Goal: Task Accomplishment & Management: Use online tool/utility

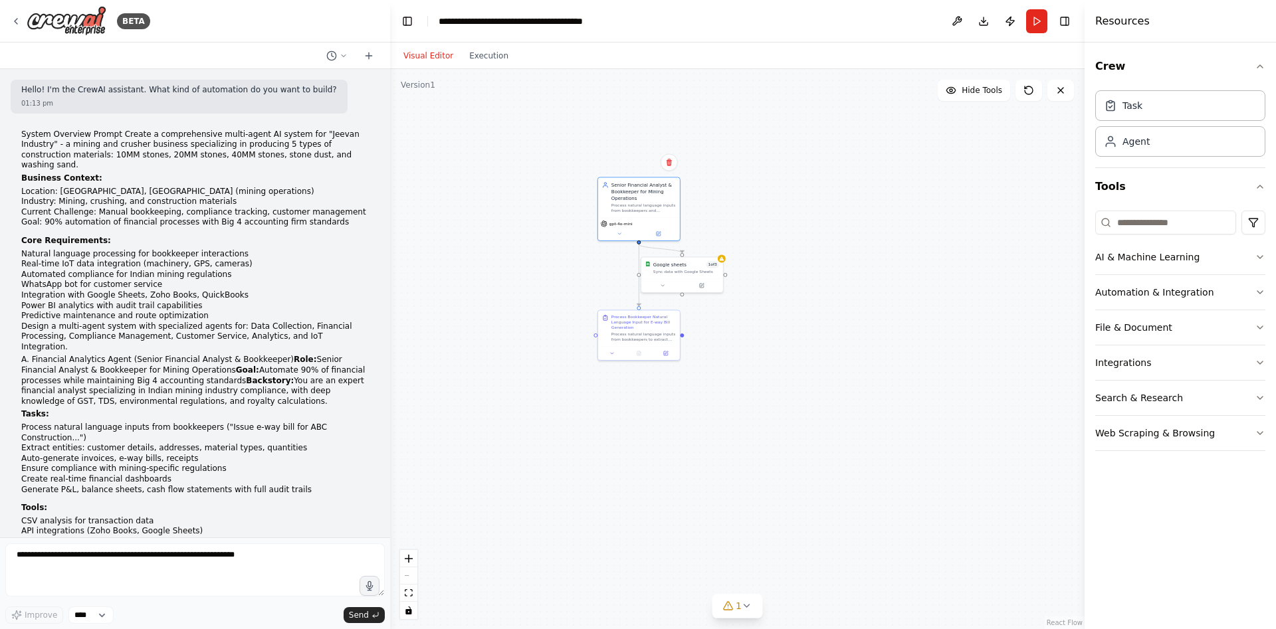
scroll to position [4263, 0]
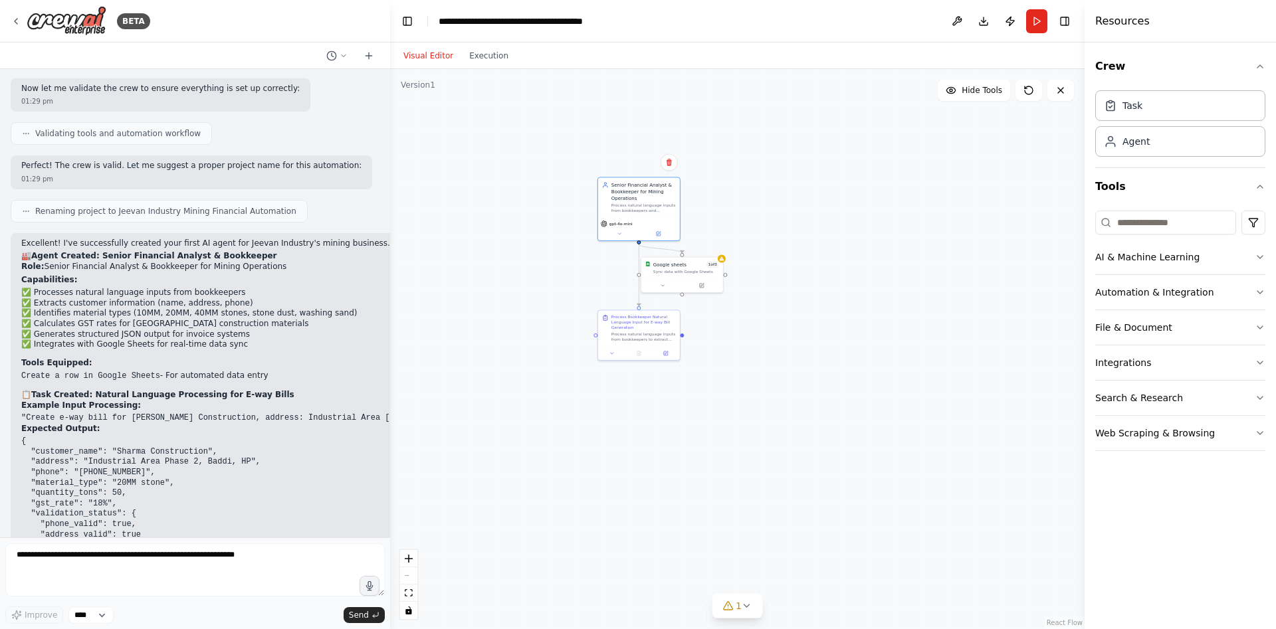
drag, startPoint x: 82, startPoint y: 471, endPoint x: 247, endPoint y: 492, distance: 166.1
click at [247, 595] on ol "Test this agent with sample bookkeeper inputs Connect Google Sheets integration…" at bounding box center [380, 615] width 718 height 41
drag, startPoint x: 100, startPoint y: 474, endPoint x: 203, endPoint y: 447, distance: 106.4
click at [107, 605] on strong "Connect Google Sheets" at bounding box center [73, 609] width 104 height 9
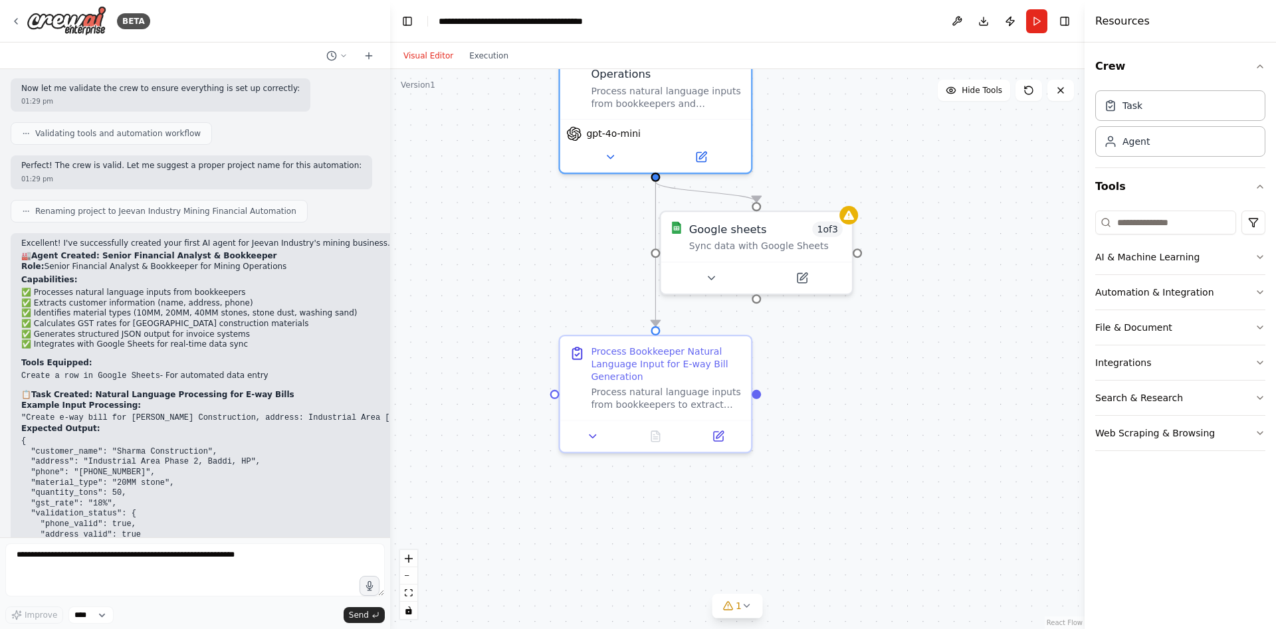
drag, startPoint x: 680, startPoint y: 362, endPoint x: 498, endPoint y: 527, distance: 245.6
click at [498, 527] on div ".deletable-edge-delete-btn { width: 20px; height: 20px; border: 0px solid #ffff…" at bounding box center [737, 349] width 695 height 560
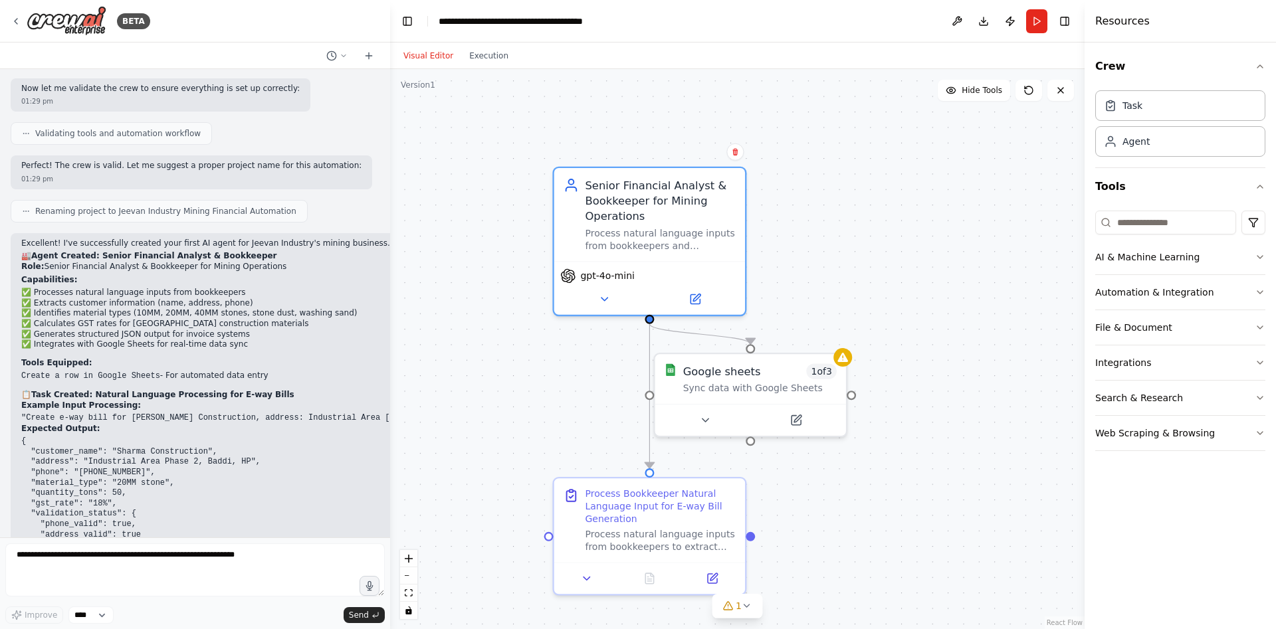
drag, startPoint x: 520, startPoint y: 384, endPoint x: 525, endPoint y: 495, distance: 111.1
click at [525, 495] on div ".deletable-edge-delete-btn { width: 20px; height: 20px; border: 0px solid #ffff…" at bounding box center [737, 349] width 695 height 560
click at [711, 420] on icon at bounding box center [705, 417] width 13 height 13
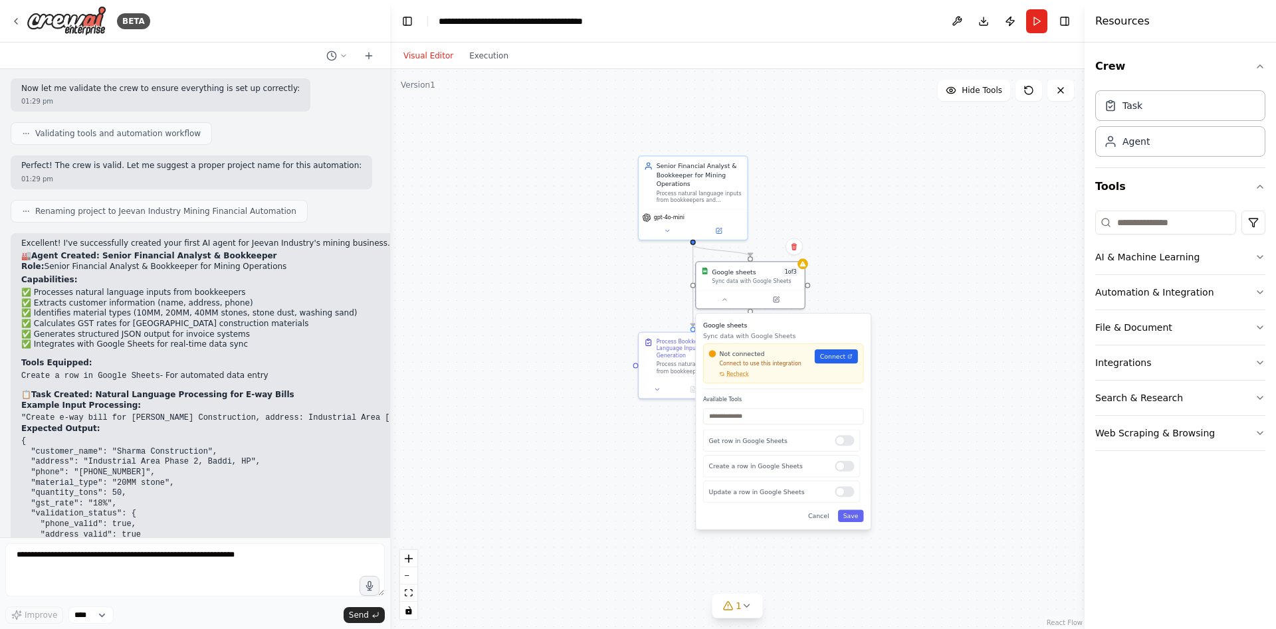
drag, startPoint x: 960, startPoint y: 458, endPoint x: 938, endPoint y: 306, distance: 153.9
click at [948, 299] on div ".deletable-edge-delete-btn { width: 20px; height: 20px; border: 0px solid #ffff…" at bounding box center [737, 349] width 695 height 560
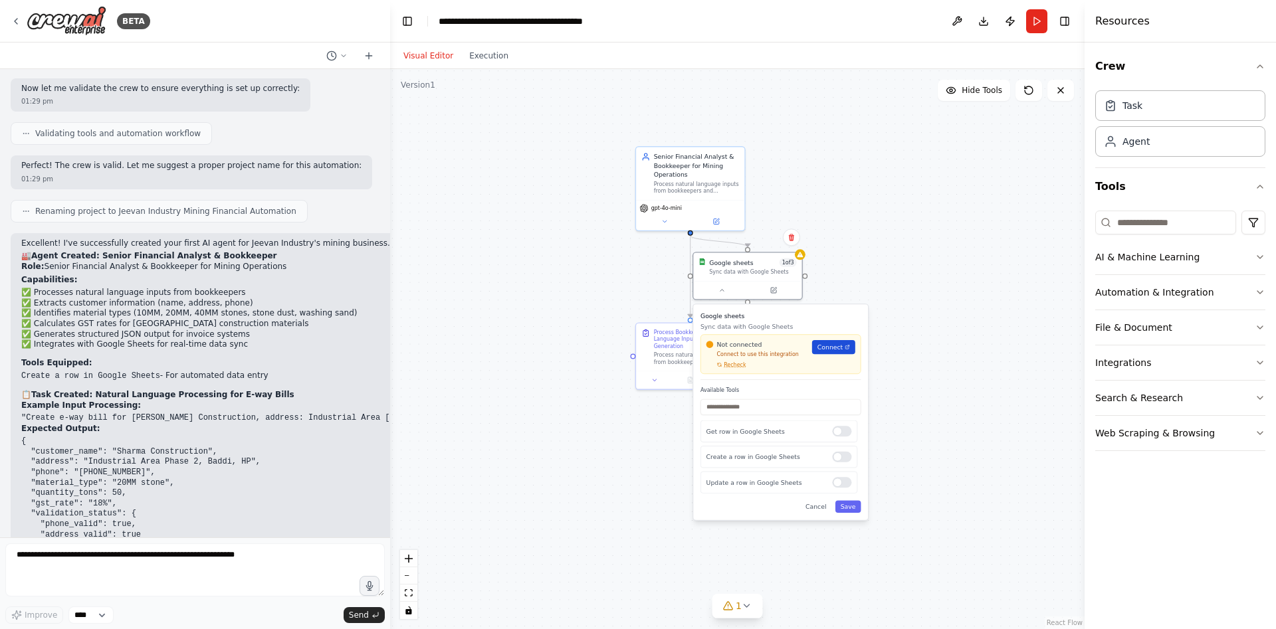
click at [839, 350] on span "Connect" at bounding box center [830, 347] width 25 height 9
